Goal: Information Seeking & Learning: Learn about a topic

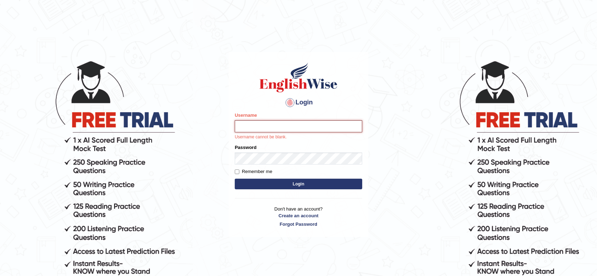
type input "Karthikeya_Inaganti"
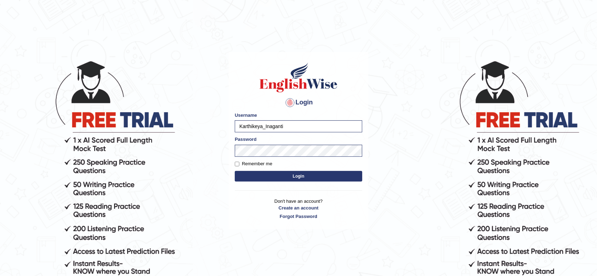
click at [333, 172] on button "Login" at bounding box center [298, 176] width 127 height 11
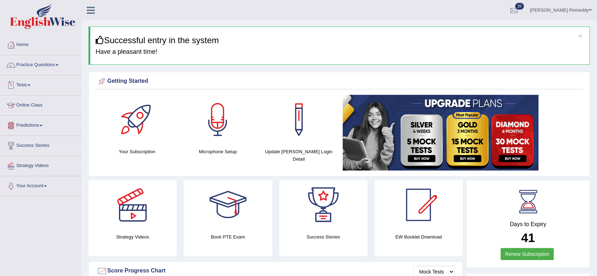
click at [39, 104] on link "Online Class" at bounding box center [40, 105] width 81 height 18
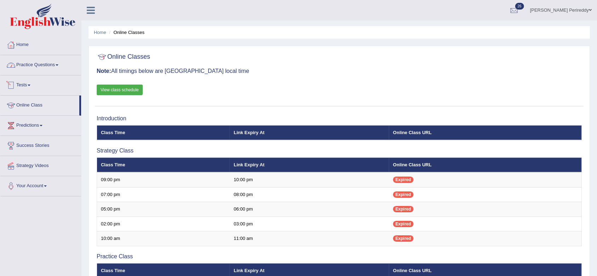
click at [31, 87] on link "Tests" at bounding box center [40, 84] width 81 height 18
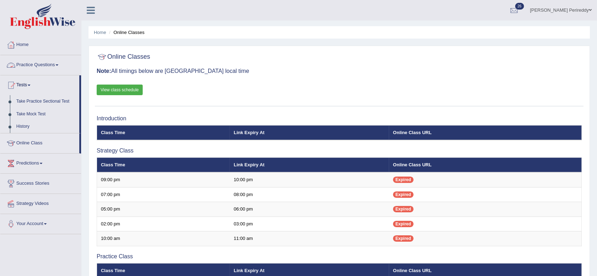
click at [38, 61] on link "Practice Questions" at bounding box center [40, 64] width 81 height 18
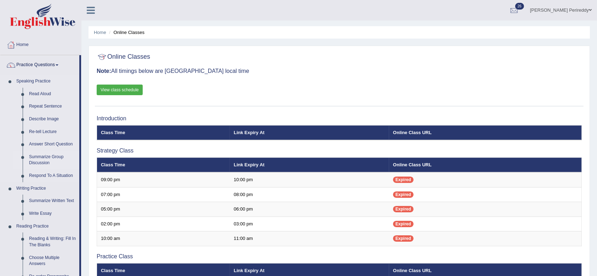
click at [53, 156] on link "Summarize Group Discussion" at bounding box center [52, 160] width 53 height 19
